Goal: Task Accomplishment & Management: Use online tool/utility

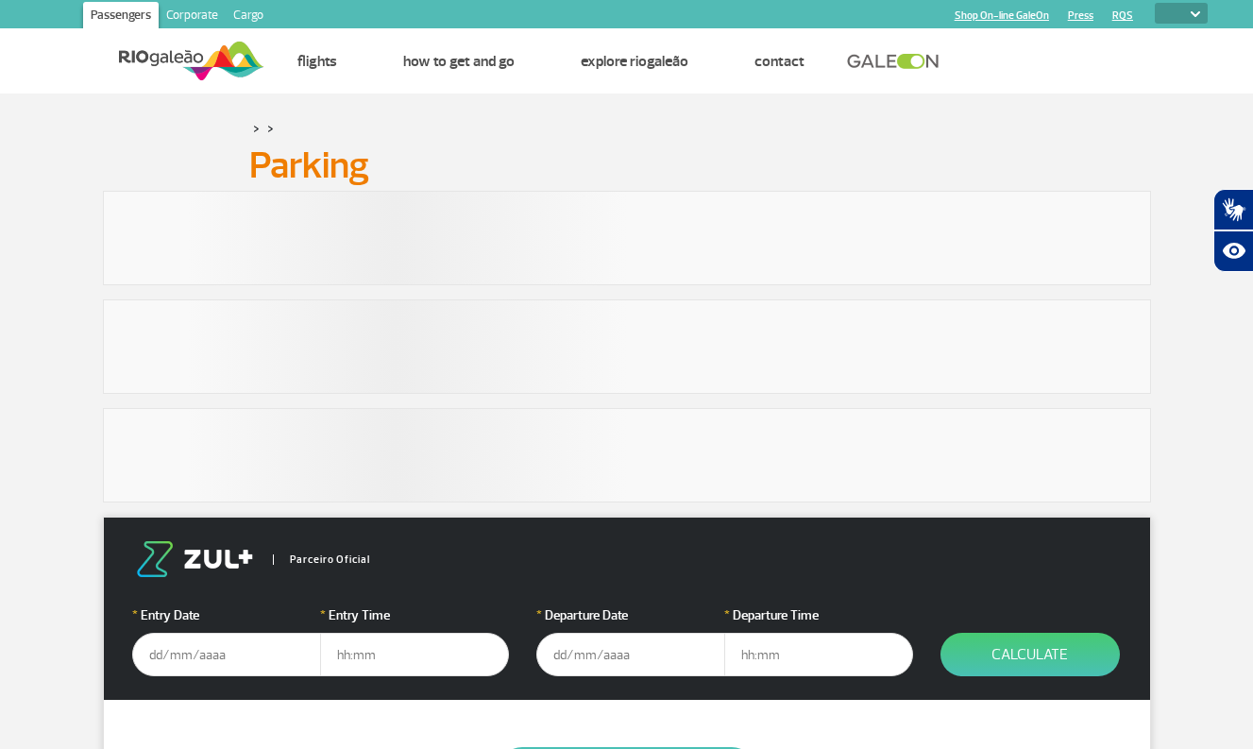
select select
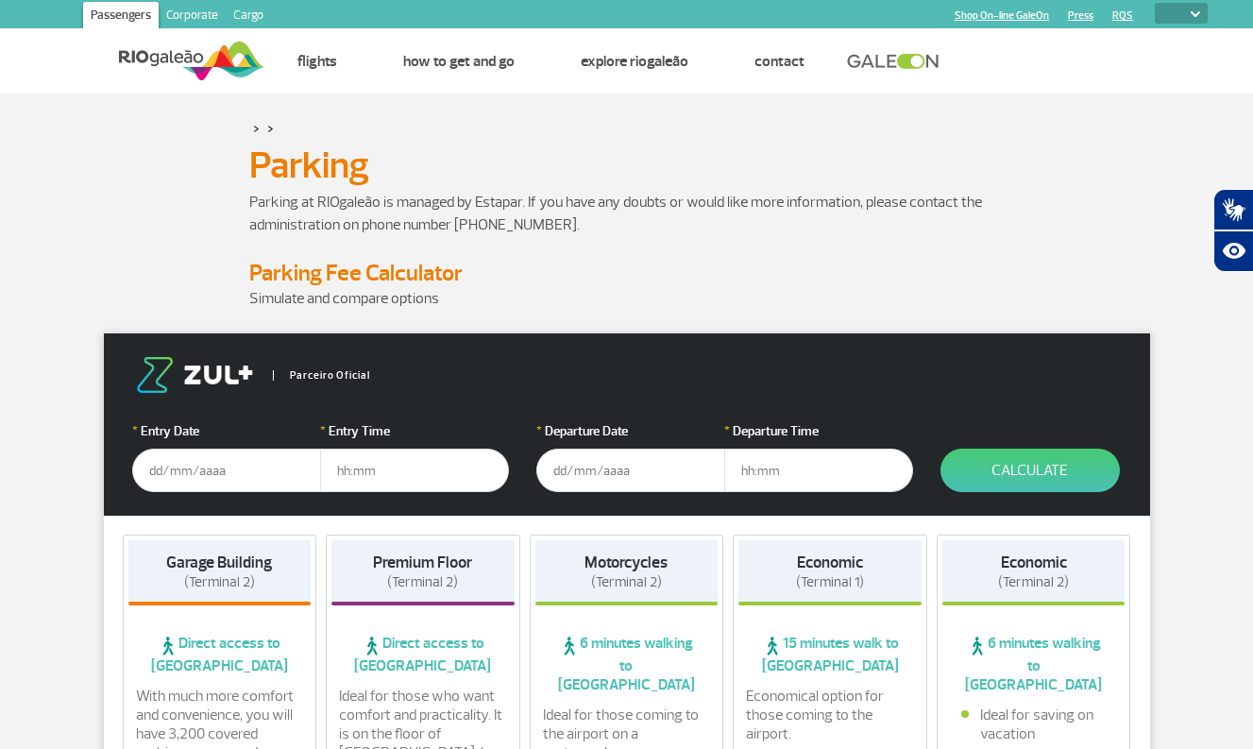
click at [230, 473] on input "text" at bounding box center [226, 470] width 189 height 43
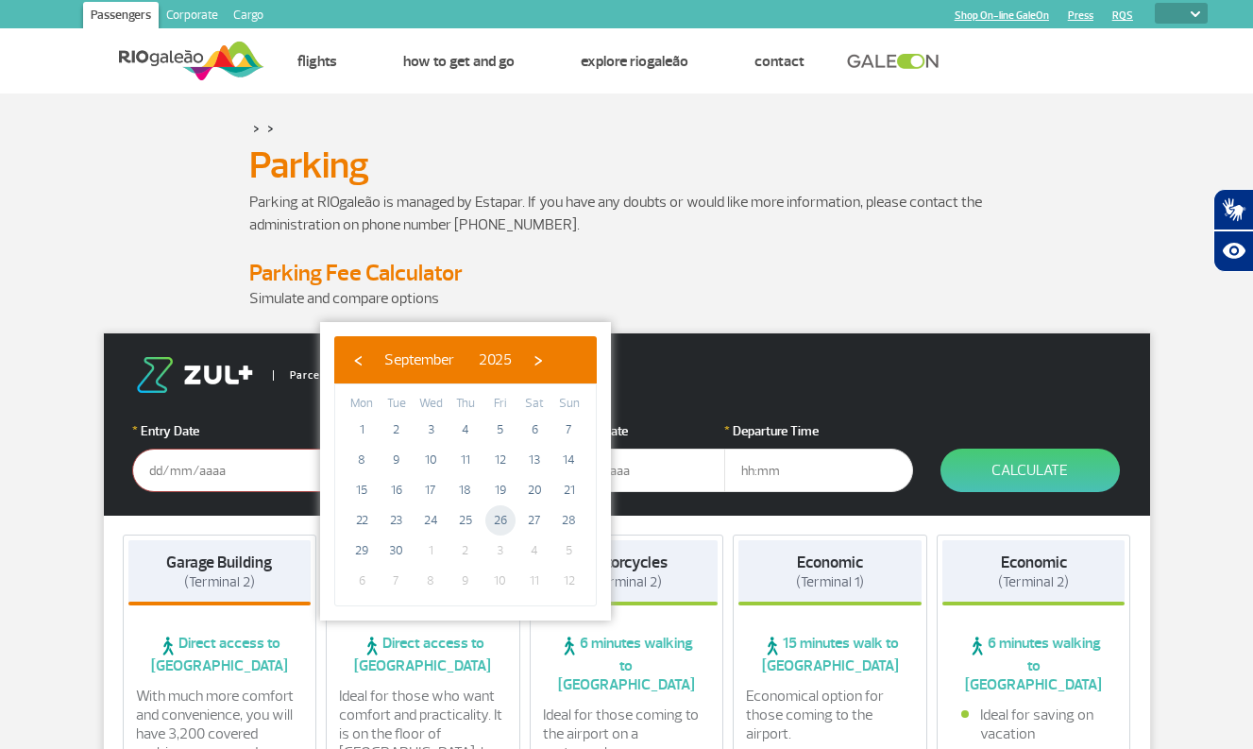
click at [497, 515] on span "26" at bounding box center [500, 520] width 30 height 30
type input "[DATE]"
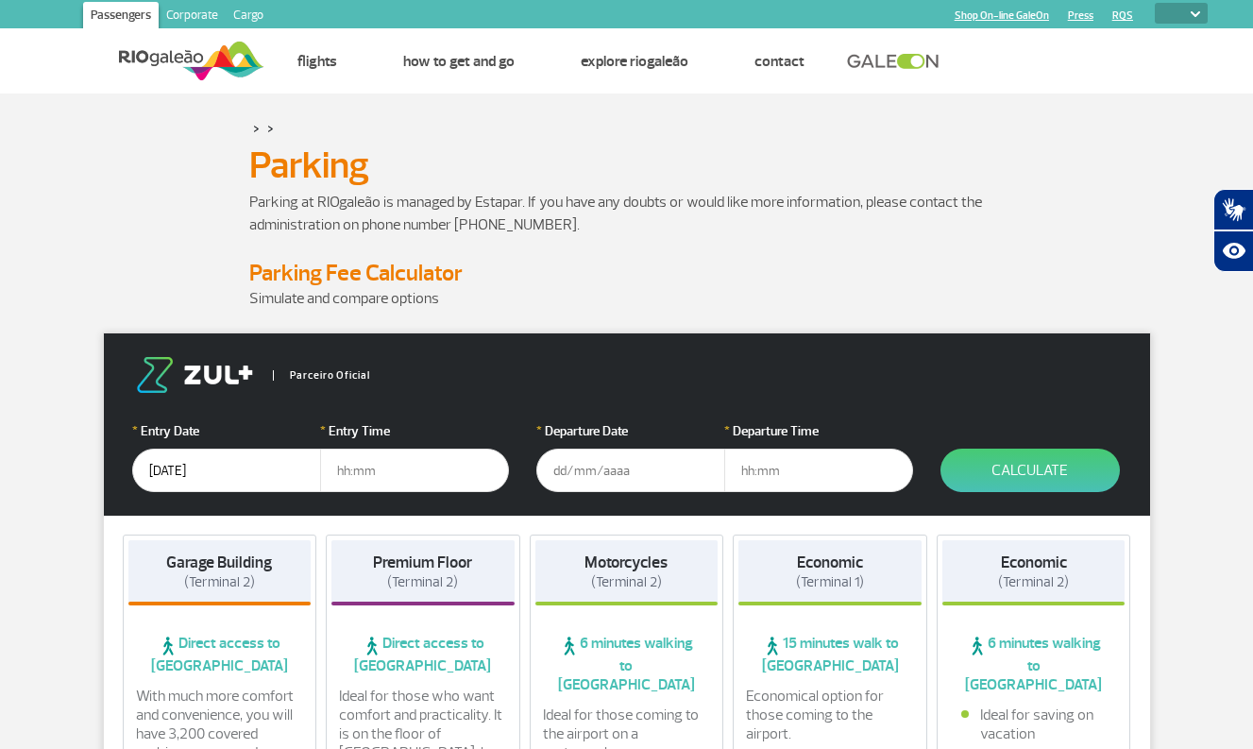
click at [406, 473] on input "text" at bounding box center [414, 470] width 189 height 43
type input "7"
type input "07:00"
click at [577, 473] on input "text" at bounding box center [630, 470] width 189 height 43
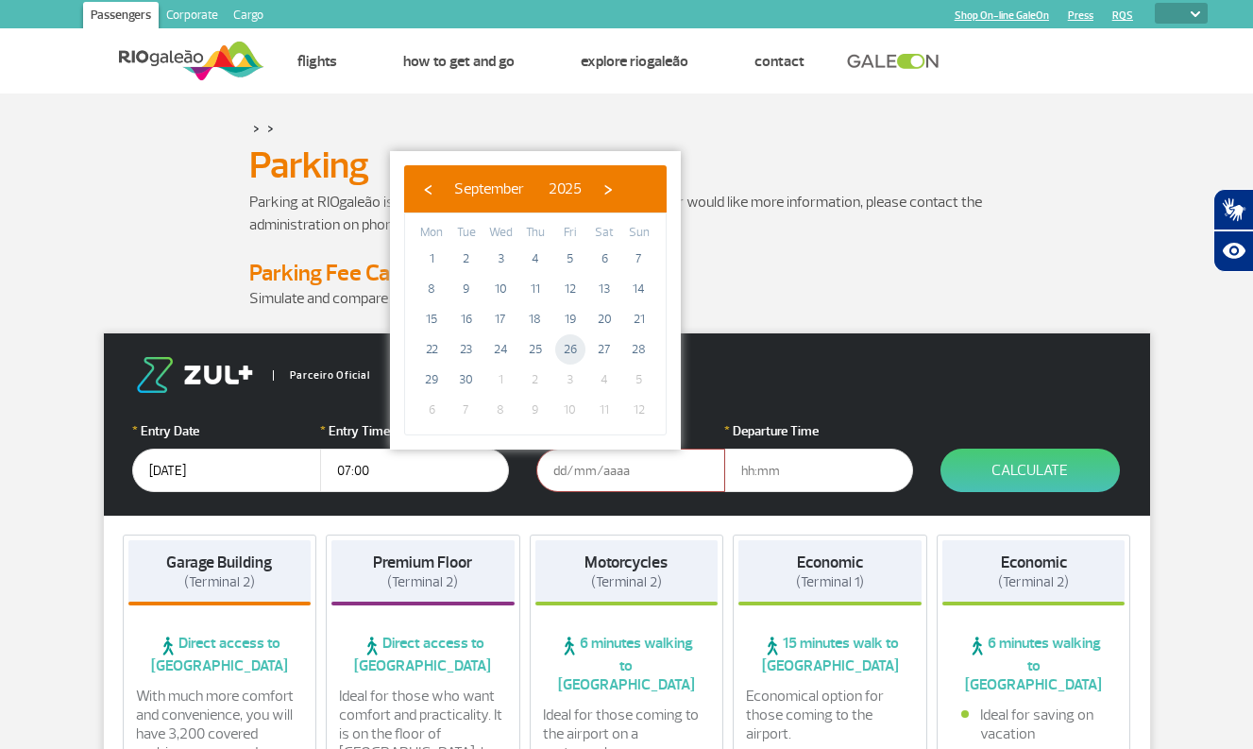
click at [568, 350] on span "26" at bounding box center [570, 349] width 30 height 30
type input "[DATE]"
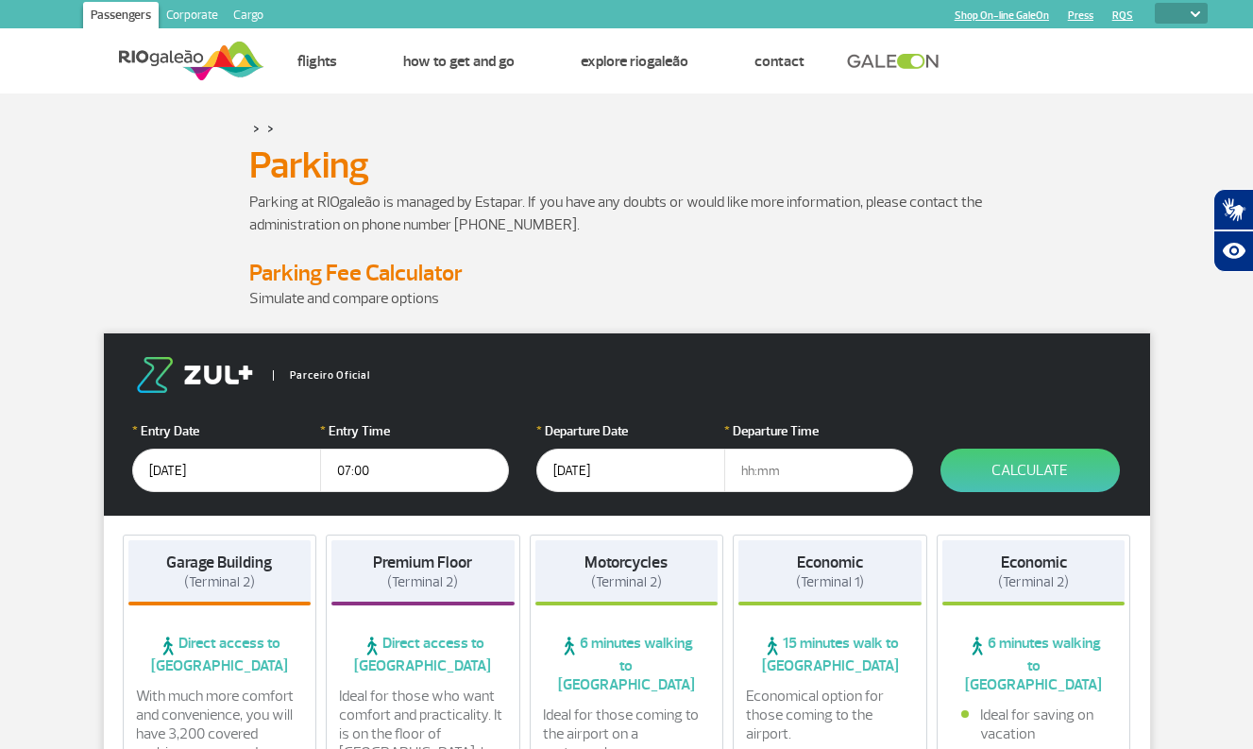
click at [753, 472] on input "text" at bounding box center [818, 470] width 189 height 43
type input "1"
type input "23:00"
click at [1051, 467] on button "Calculate" at bounding box center [1030, 470] width 179 height 43
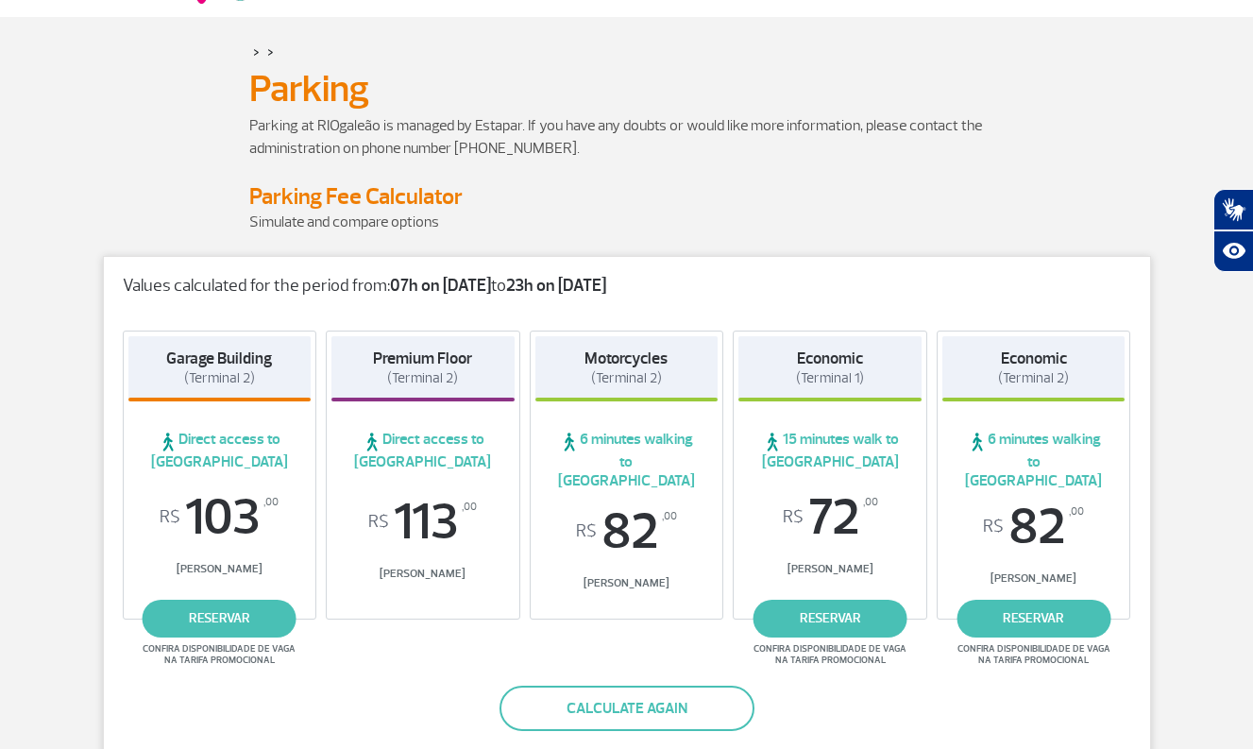
scroll to position [77, 0]
